Goal: Find contact information: Find contact information

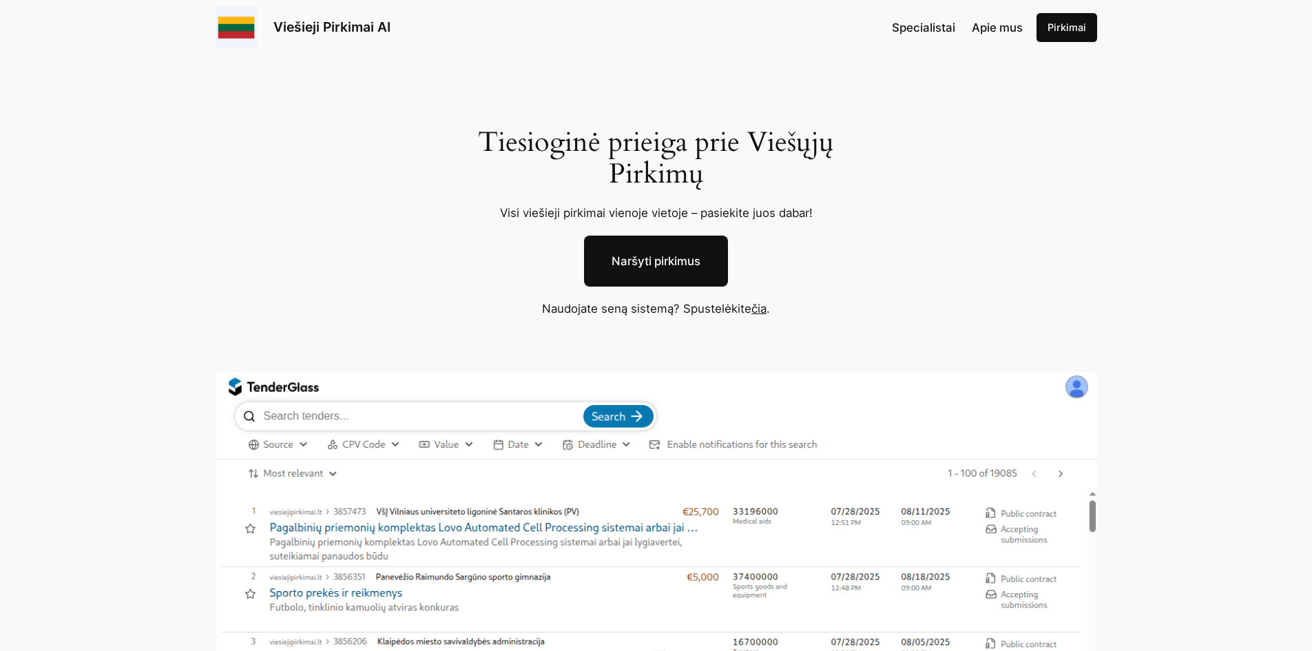
click at [1000, 31] on span "Apie mus" at bounding box center [997, 28] width 51 height 14
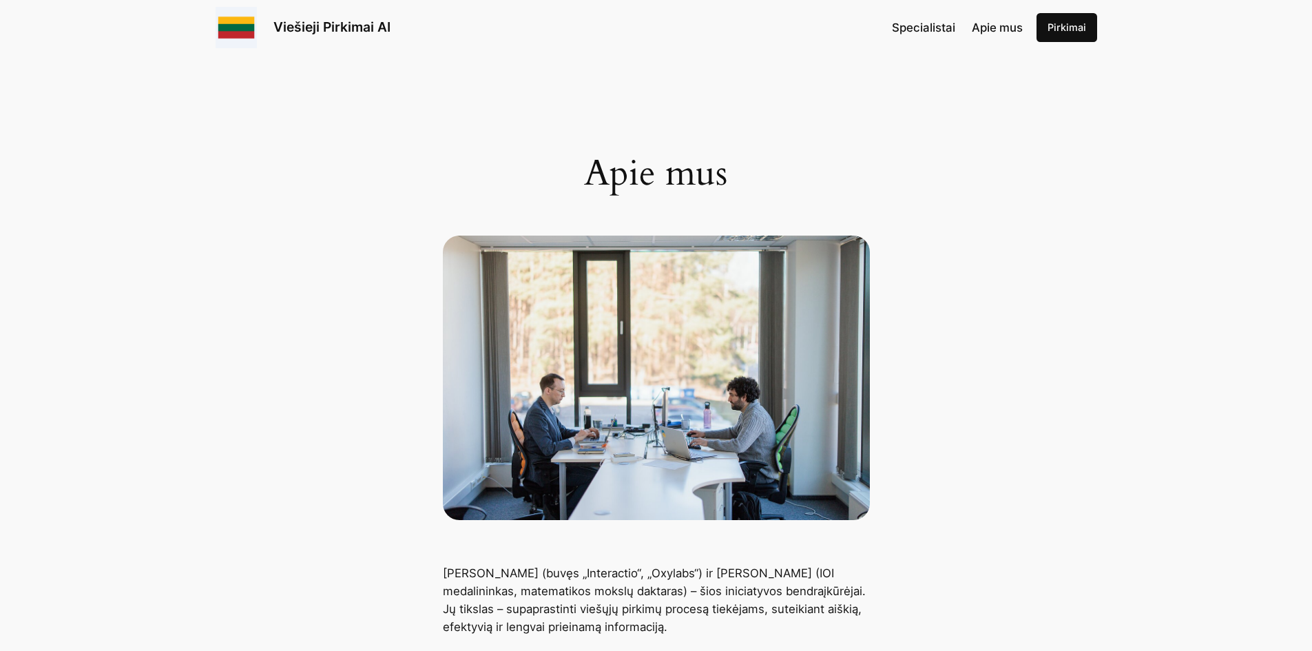
click at [930, 25] on span "Specialistai" at bounding box center [923, 28] width 63 height 14
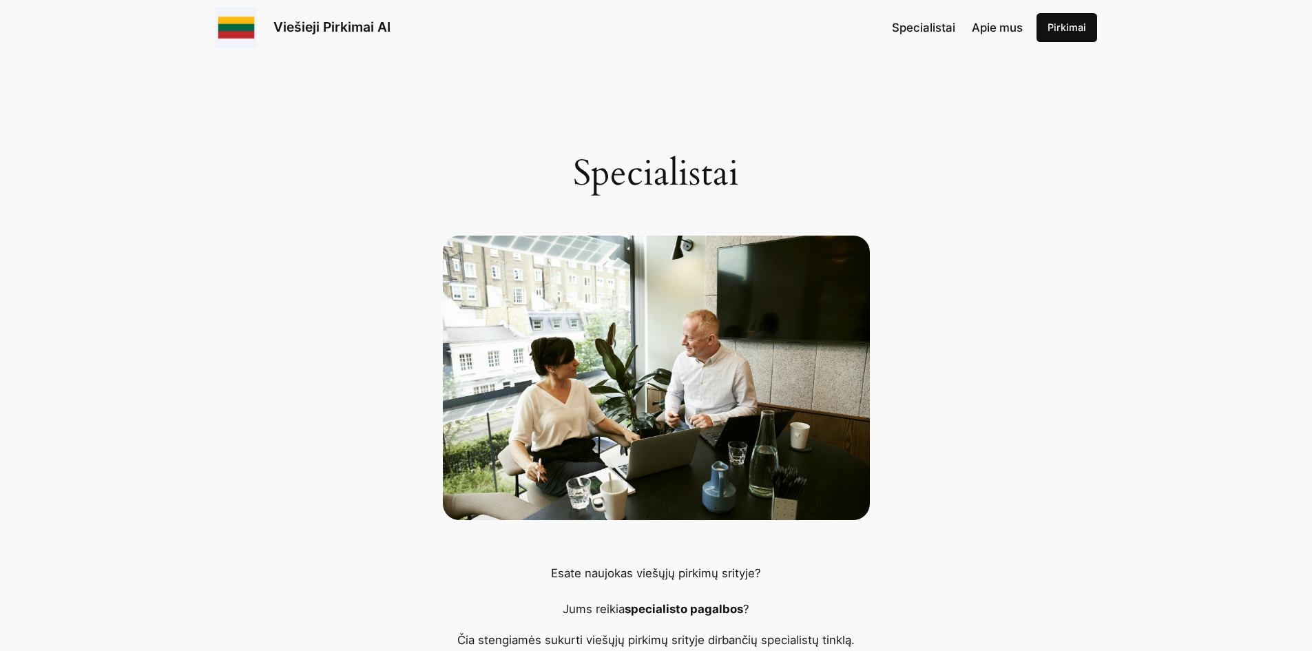
click at [987, 30] on span "Apie mus" at bounding box center [997, 28] width 51 height 14
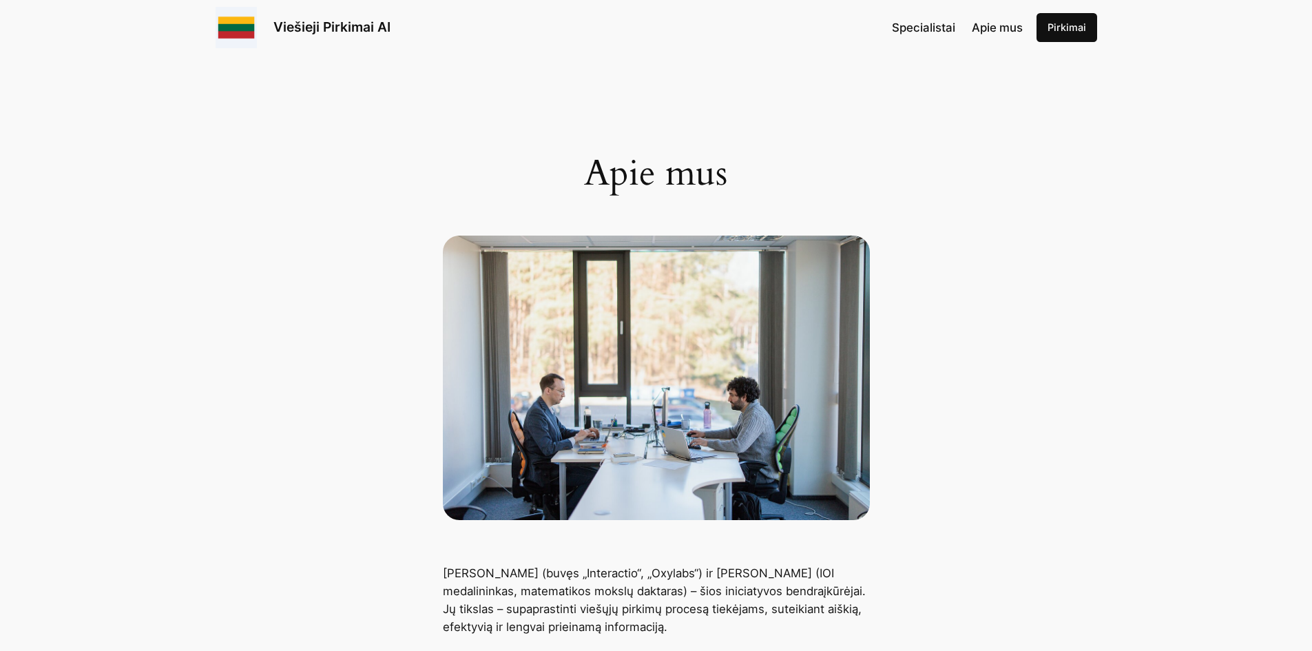
click at [929, 30] on span "Specialistai" at bounding box center [923, 28] width 63 height 14
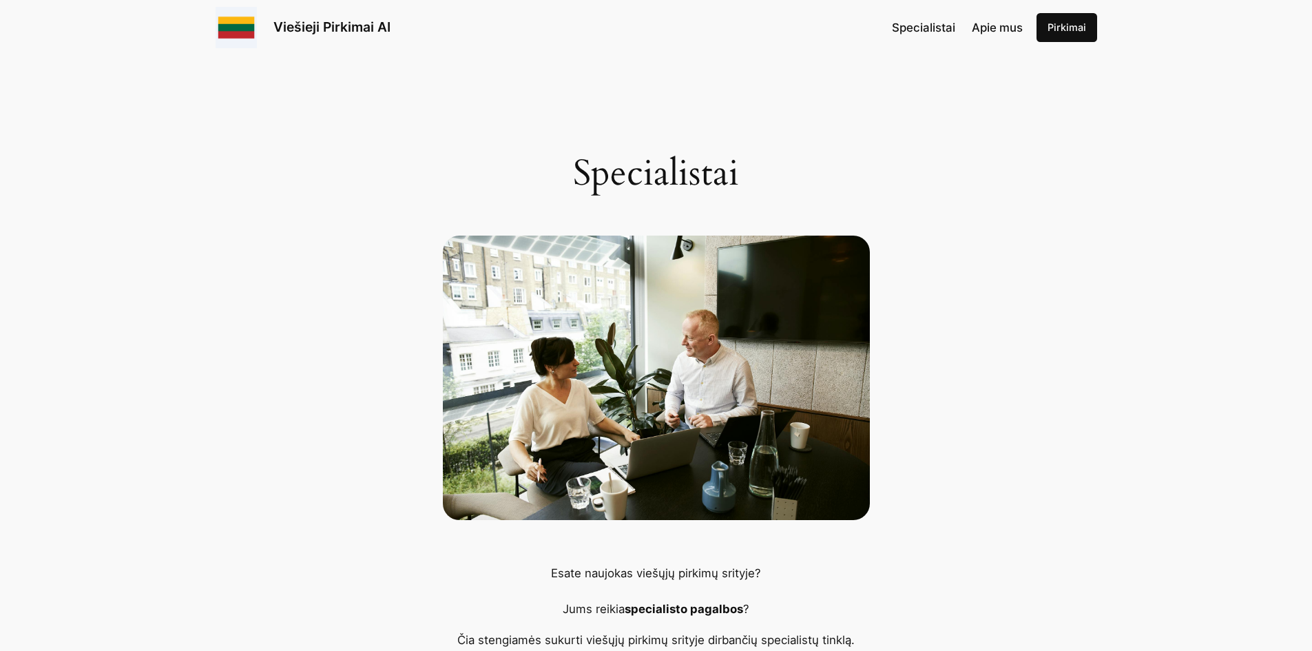
click at [989, 25] on span "Apie mus" at bounding box center [997, 28] width 51 height 14
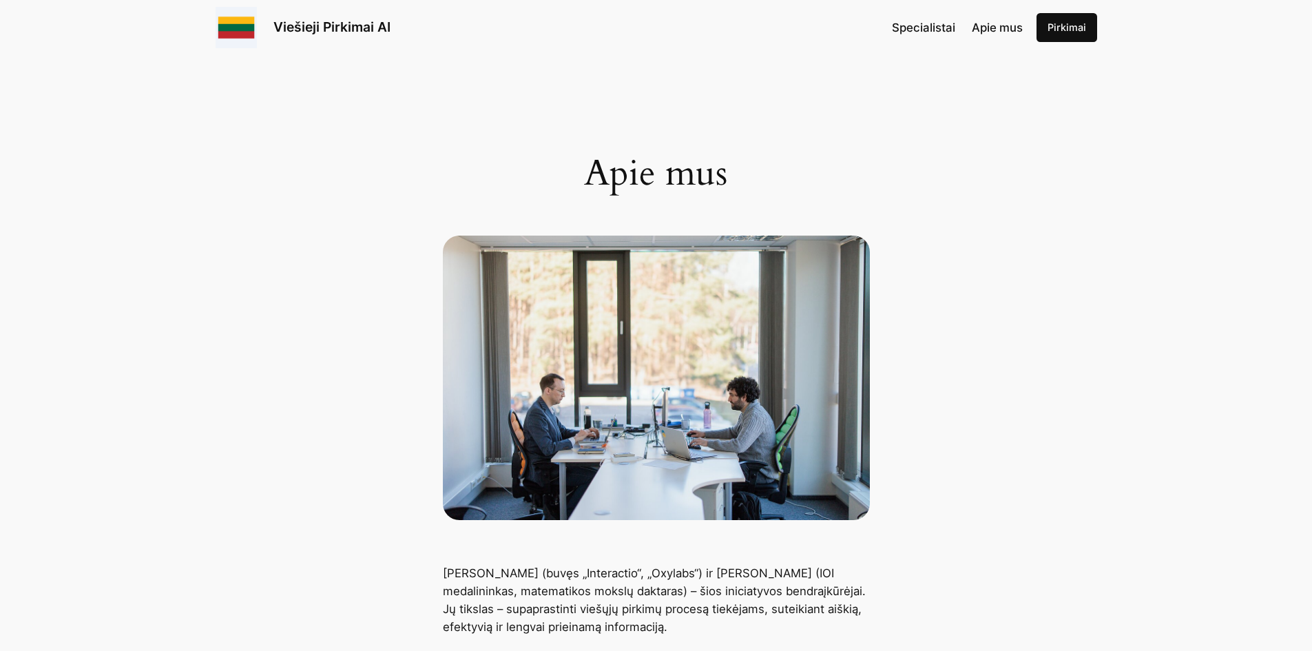
click at [1071, 23] on link "Pirkimai" at bounding box center [1066, 27] width 61 height 29
